Goal: Book appointment/travel/reservation: Book appointment/travel/reservation

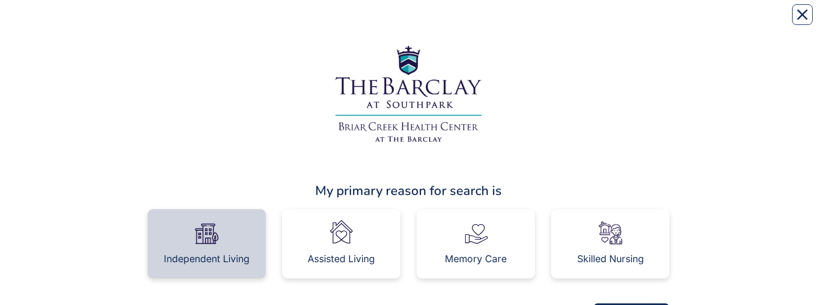
click at [238, 21] on div "Independent Living" at bounding box center [207, 243] width 118 height 69
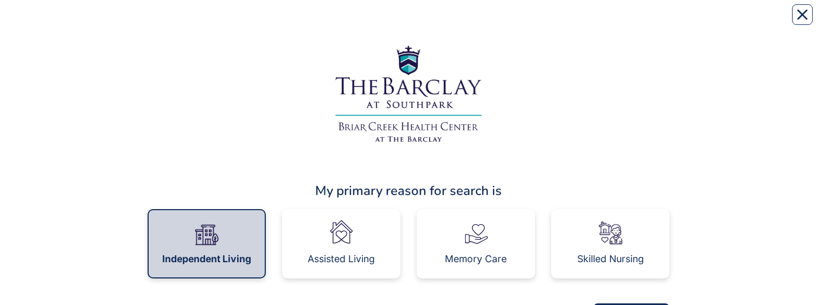
scroll to position [48, 0]
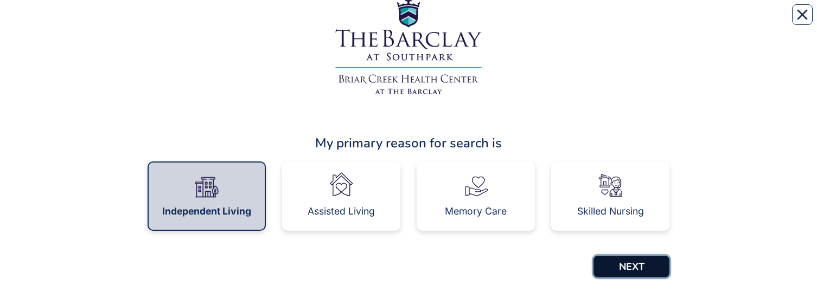
click at [649, 21] on button "NEXT" at bounding box center [632, 267] width 76 height 22
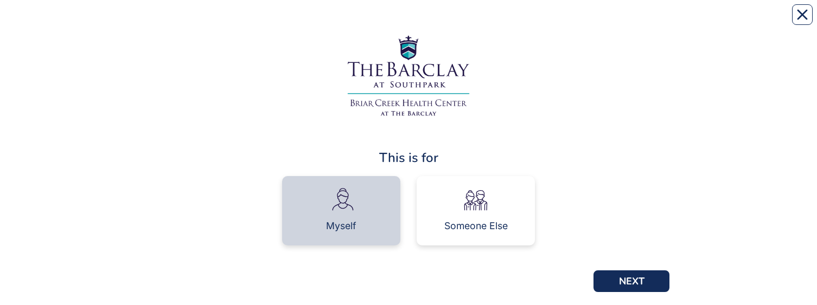
click at [336, 208] on img at bounding box center [341, 200] width 30 height 30
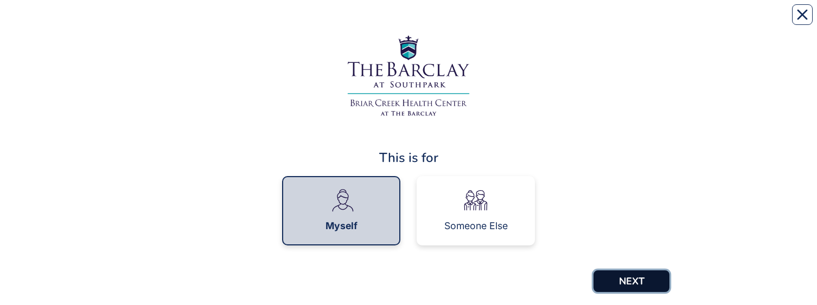
click at [660, 283] on button "NEXT" at bounding box center [632, 282] width 76 height 22
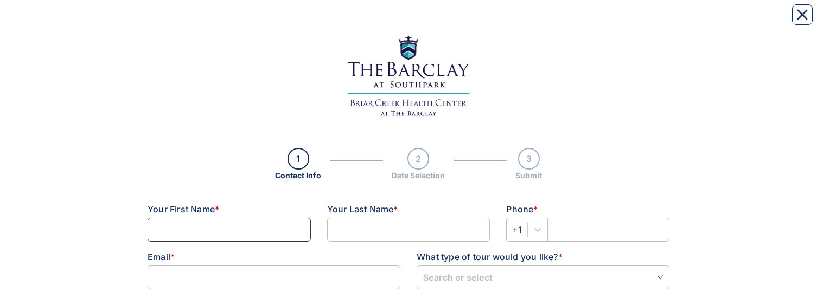
click at [277, 228] on input at bounding box center [229, 230] width 163 height 24
type input "[PERSON_NAME] & [PERSON_NAME]"
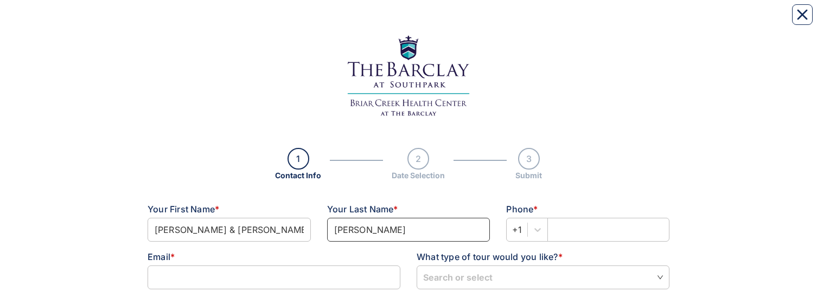
type input "[PERSON_NAME]"
click at [553, 229] on input "text" at bounding box center [608, 230] width 122 height 24
type input "-"
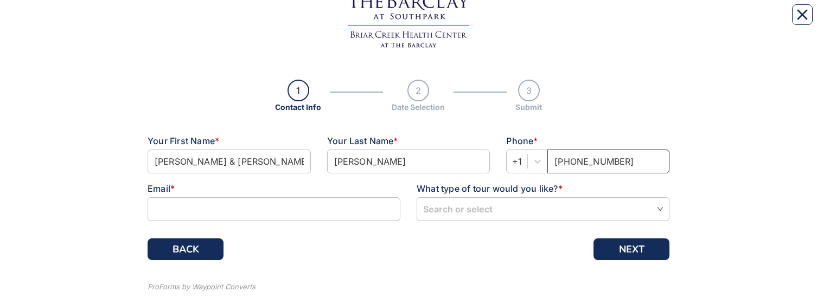
scroll to position [69, 0]
type input "[PHONE_NUMBER]"
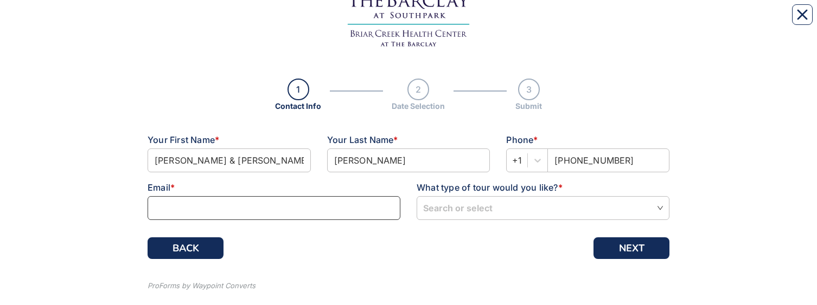
click at [302, 211] on input at bounding box center [274, 208] width 253 height 24
type input "[PERSON_NAME][EMAIL_ADDRESS][PERSON_NAME][PERSON_NAME][DOMAIN_NAME]"
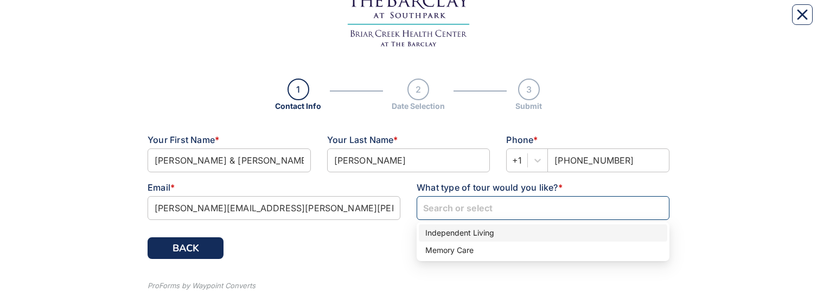
click at [497, 214] on input "search" at bounding box center [543, 208] width 240 height 22
click at [496, 231] on div "Independent Living" at bounding box center [542, 233] width 235 height 12
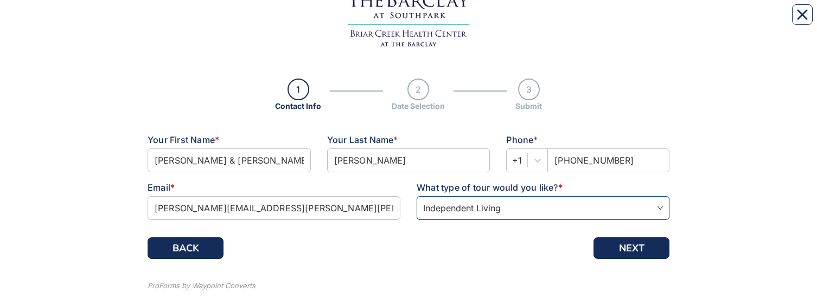
click at [652, 259] on div "1 Contact Info 2 Date Selection 3 Submit Contact Info Step 1 \ 3 Your First Nam…" at bounding box center [409, 128] width 522 height 375
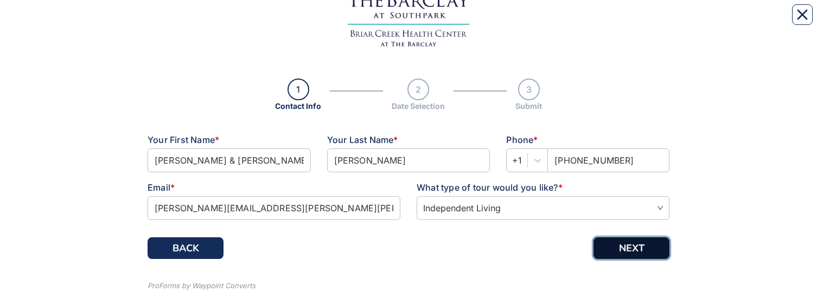
click at [652, 256] on button "NEXT" at bounding box center [632, 249] width 76 height 22
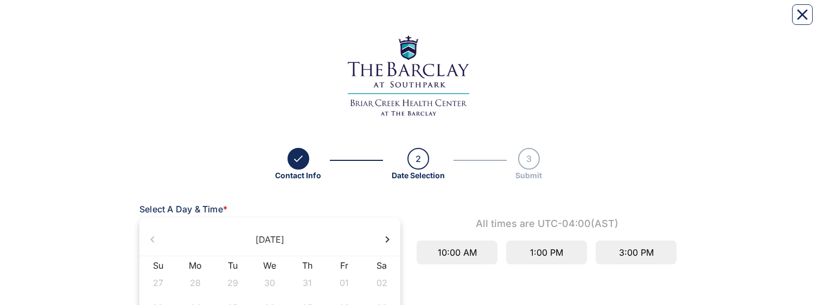
click at [386, 240] on icon at bounding box center [387, 239] width 13 height 13
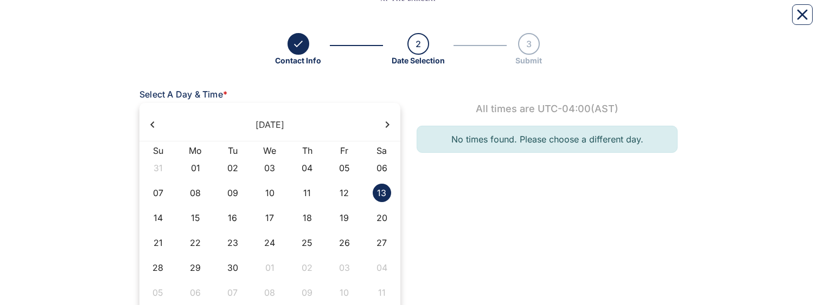
scroll to position [116, 0]
click at [230, 191] on div "09" at bounding box center [233, 192] width 18 height 18
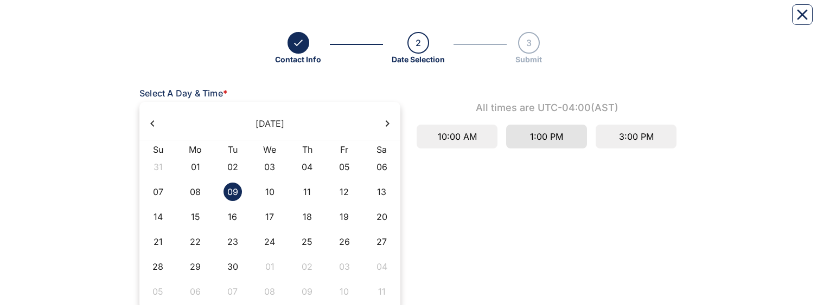
click at [566, 135] on div "1:00 PM" at bounding box center [546, 137] width 81 height 24
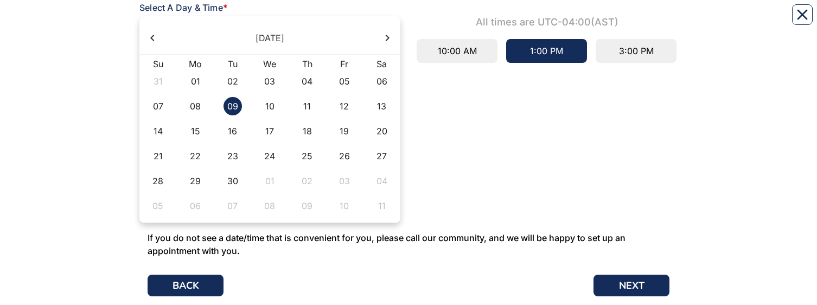
scroll to position [203, 0]
